Goal: Obtain resource: Obtain resource

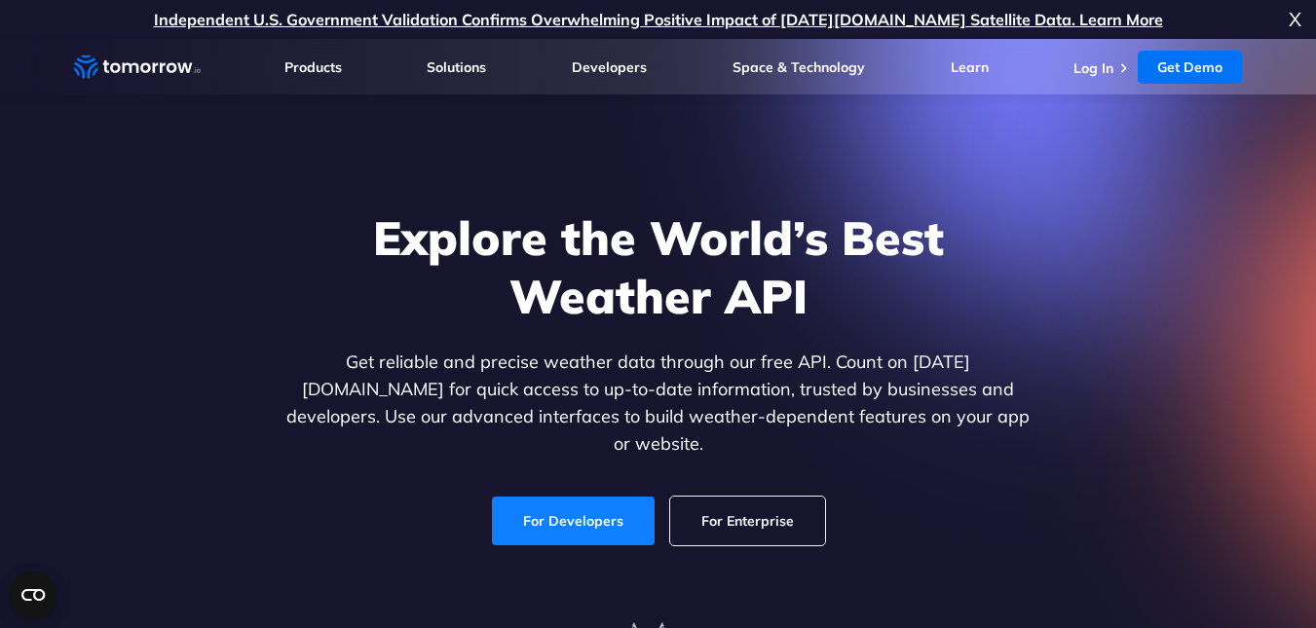
click at [578, 497] on link "For Developers" at bounding box center [573, 521] width 163 height 49
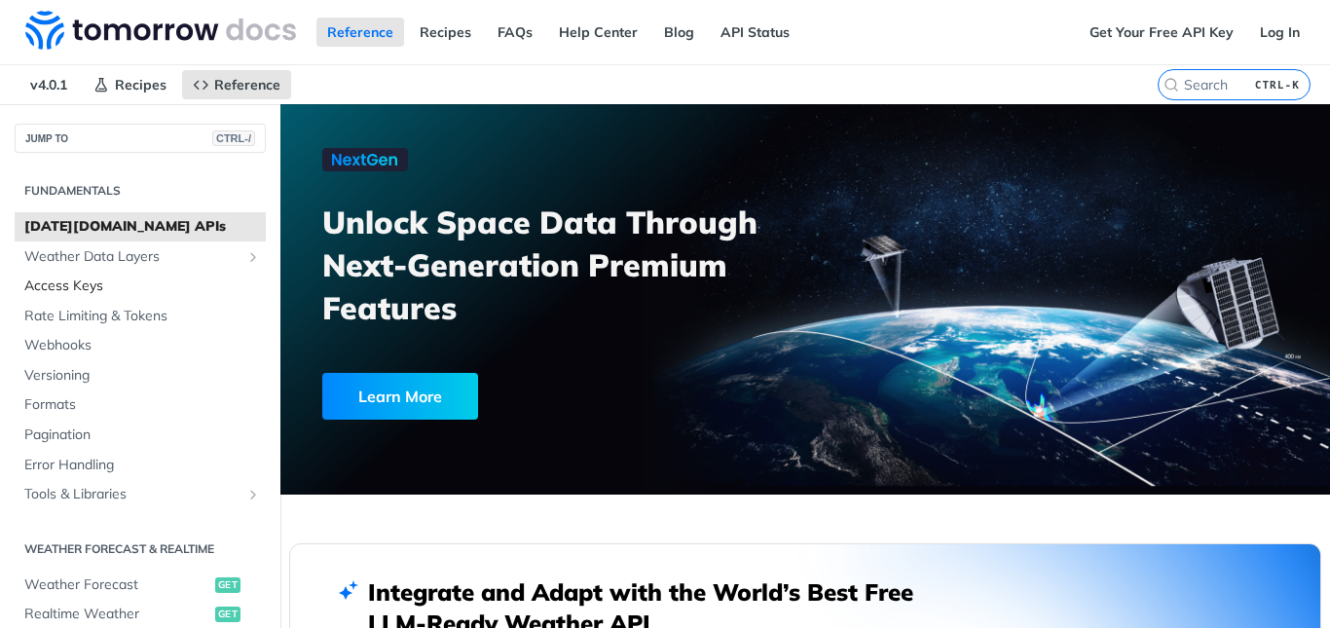
click at [133, 282] on span "Access Keys" at bounding box center [142, 286] width 237 height 19
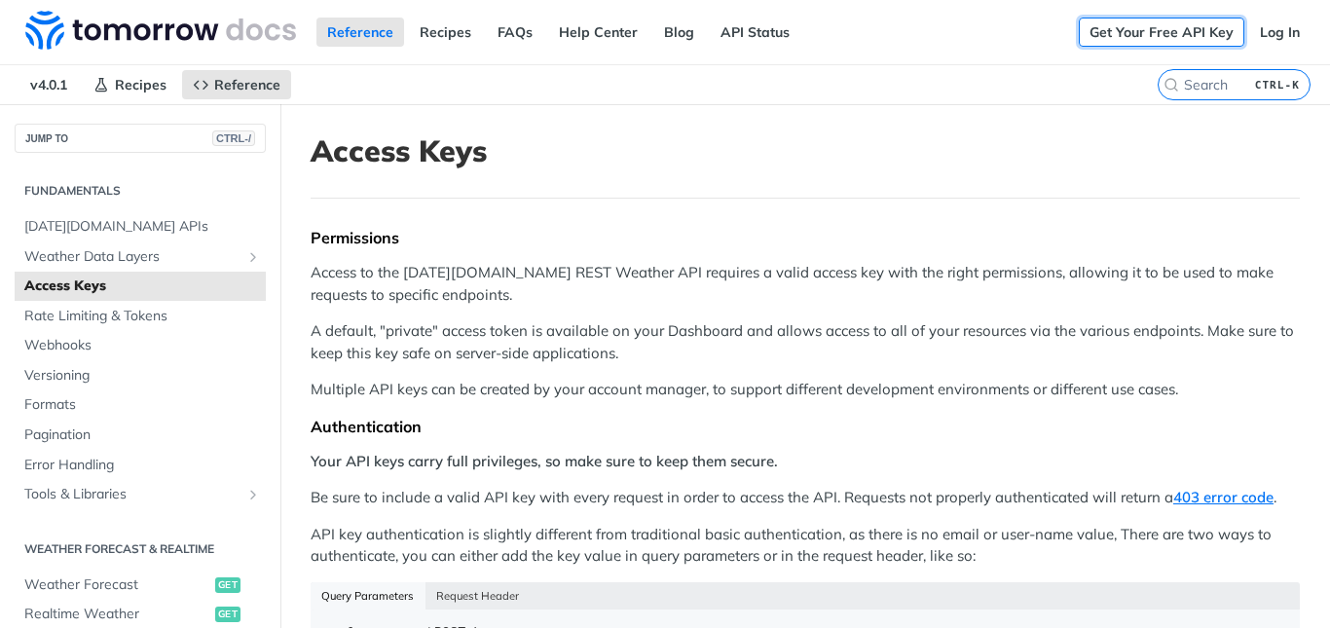
click at [1184, 23] on link "Get Your Free API Key" at bounding box center [1162, 32] width 166 height 29
click at [1261, 30] on link "Log In" at bounding box center [1279, 32] width 61 height 29
